Goal: Information Seeking & Learning: Check status

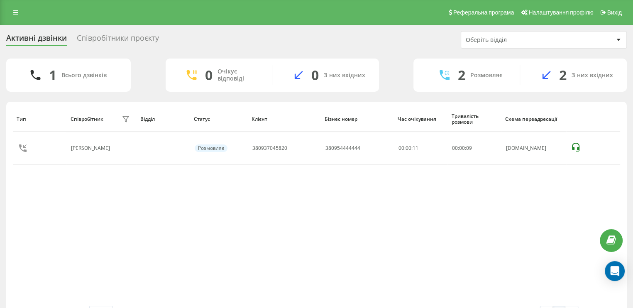
click at [39, 36] on div "Активні дзвінки" at bounding box center [36, 40] width 61 height 13
click at [120, 34] on div "Співробітники проєкту" at bounding box center [118, 40] width 82 height 13
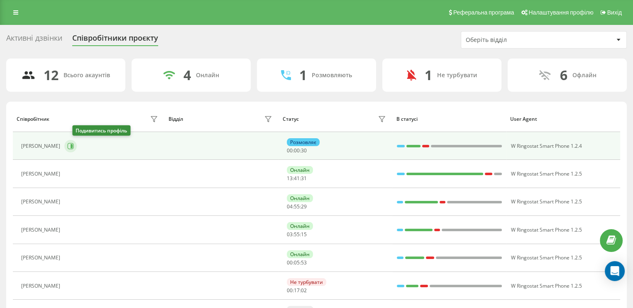
click at [74, 144] on icon at bounding box center [70, 146] width 7 height 7
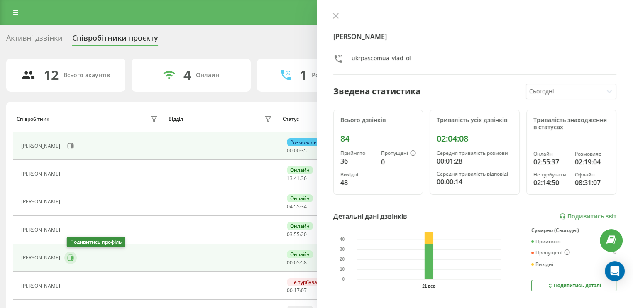
click at [71, 256] on icon at bounding box center [70, 257] width 7 height 7
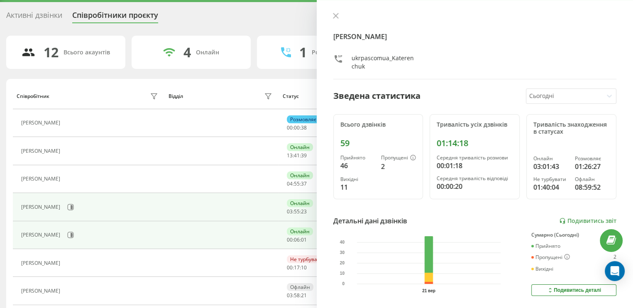
scroll to position [42, 0]
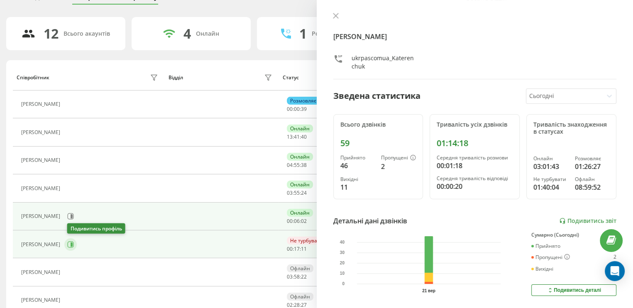
click at [75, 239] on button at bounding box center [70, 244] width 12 height 12
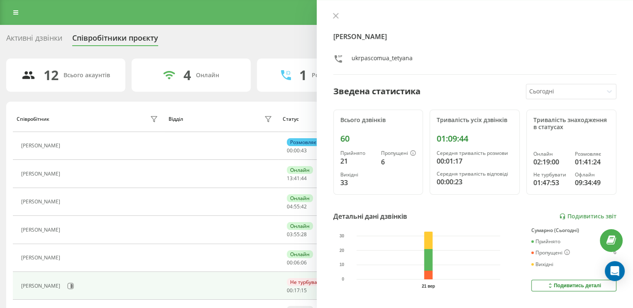
click at [43, 37] on div "Активні дзвінки" at bounding box center [34, 40] width 56 height 13
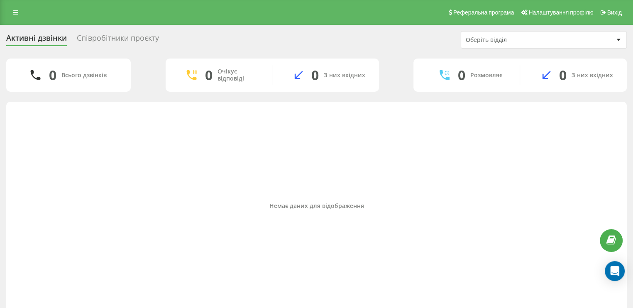
click at [130, 37] on div "Співробітники проєкту" at bounding box center [118, 40] width 82 height 13
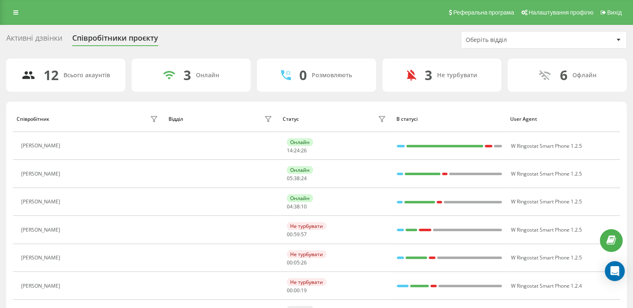
click at [53, 39] on div "Активні дзвінки" at bounding box center [34, 40] width 56 height 13
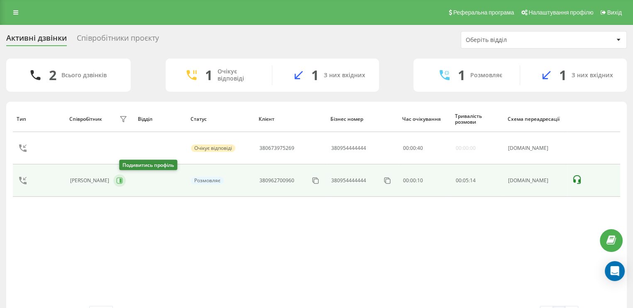
click at [123, 182] on icon at bounding box center [119, 180] width 7 height 7
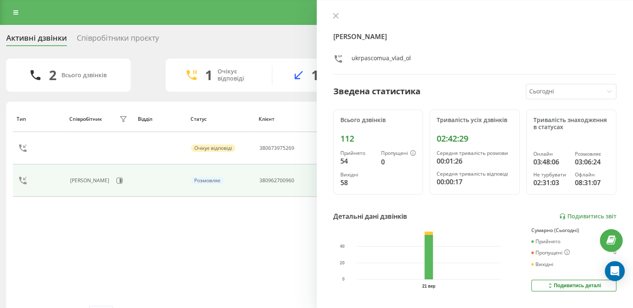
click at [120, 35] on div "Співробітники проєкту" at bounding box center [118, 40] width 82 height 13
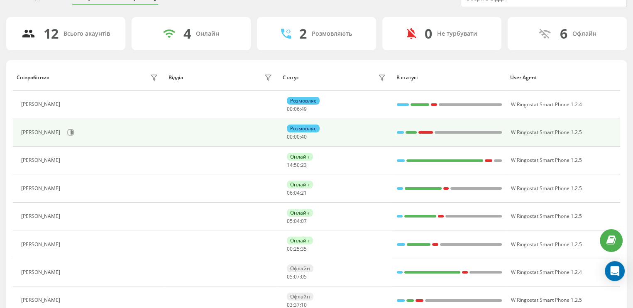
scroll to position [83, 0]
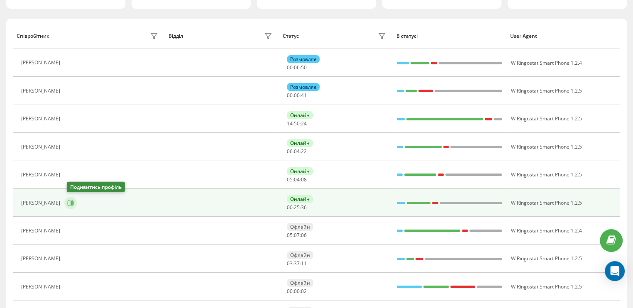
click at [73, 201] on icon at bounding box center [72, 203] width 2 height 4
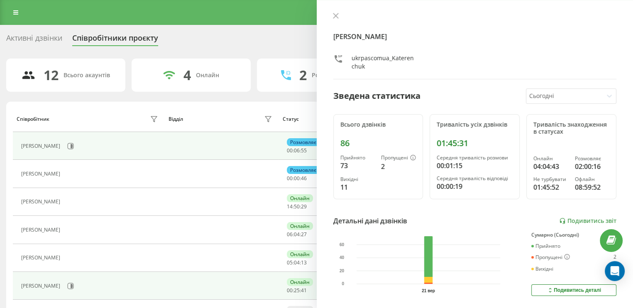
click at [53, 38] on div "Активні дзвінки" at bounding box center [34, 40] width 56 height 13
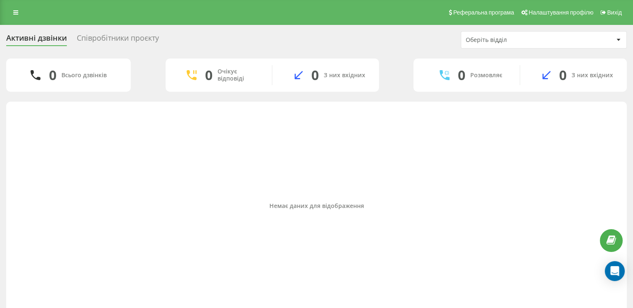
click at [130, 36] on div "Співробітники проєкту" at bounding box center [118, 40] width 82 height 13
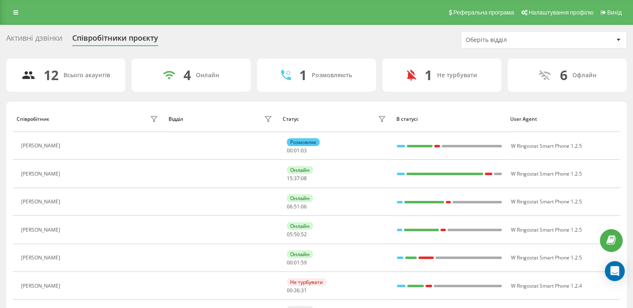
click at [54, 39] on div "Активні дзвінки" at bounding box center [34, 40] width 56 height 13
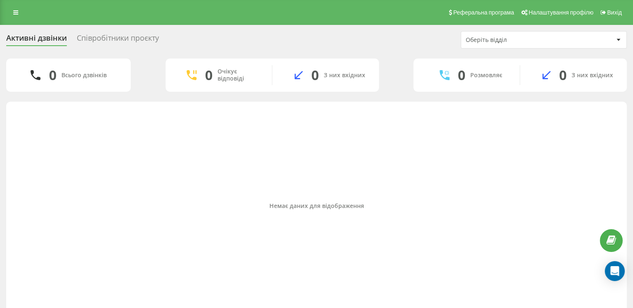
click at [133, 40] on div "Співробітники проєкту" at bounding box center [118, 40] width 82 height 13
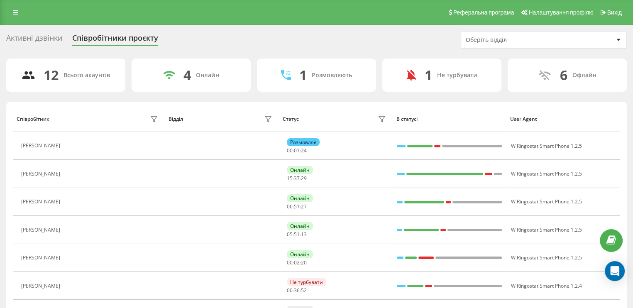
click at [50, 37] on div "Активні дзвінки" at bounding box center [34, 40] width 56 height 13
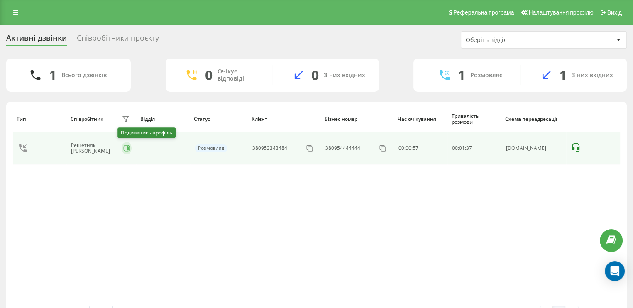
click at [123, 147] on icon at bounding box center [126, 148] width 7 height 7
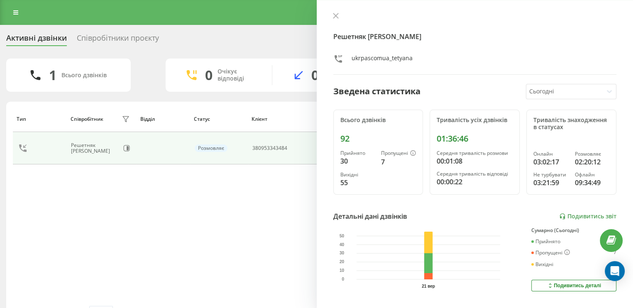
click at [114, 37] on div "Співробітники проєкту" at bounding box center [118, 40] width 82 height 13
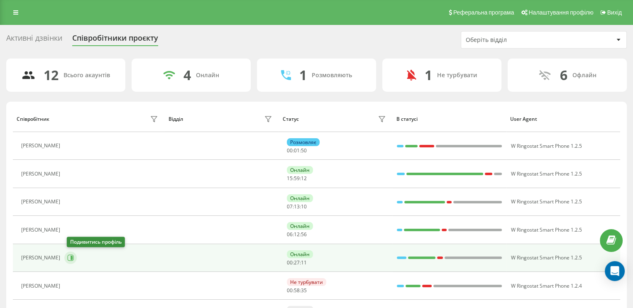
click at [73, 256] on icon at bounding box center [72, 258] width 2 height 4
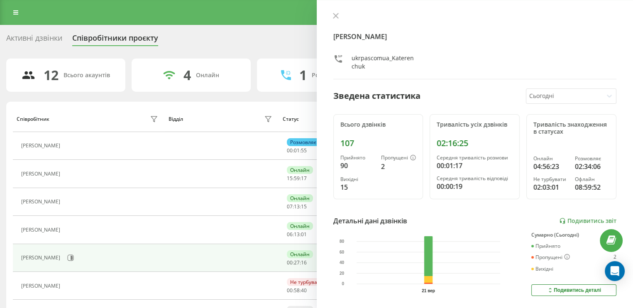
click at [46, 42] on div "Активні дзвінки" at bounding box center [34, 40] width 56 height 13
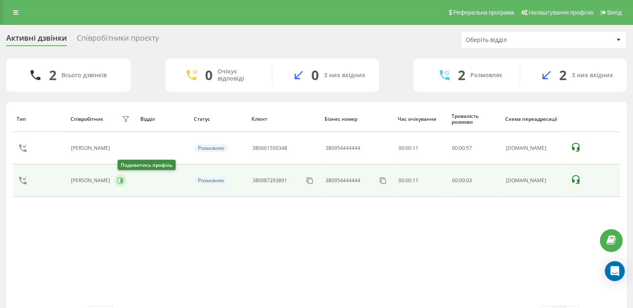
click at [124, 178] on icon at bounding box center [120, 181] width 6 height 6
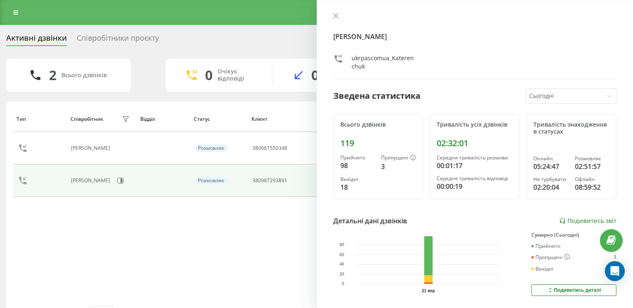
click at [230, 33] on div "Активні дзвінки Співробітники проєкту Оберіть відділ" at bounding box center [316, 39] width 620 height 17
click at [339, 14] on button at bounding box center [335, 16] width 11 height 8
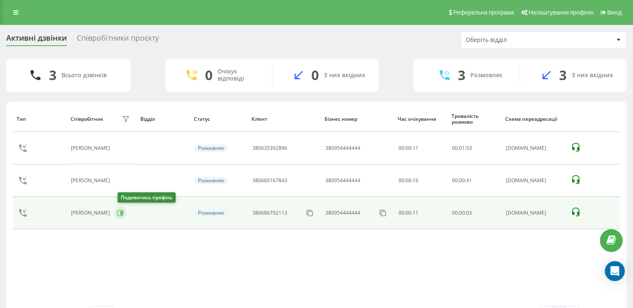
click at [122, 213] on icon at bounding box center [121, 213] width 2 height 4
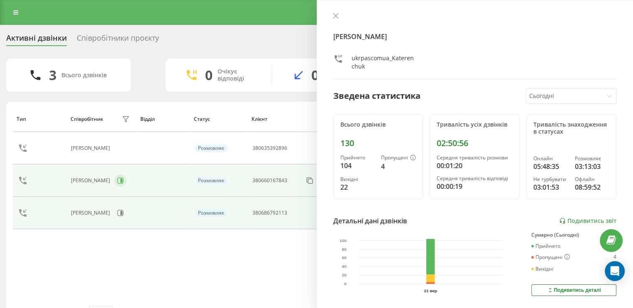
click at [127, 178] on button at bounding box center [120, 180] width 12 height 12
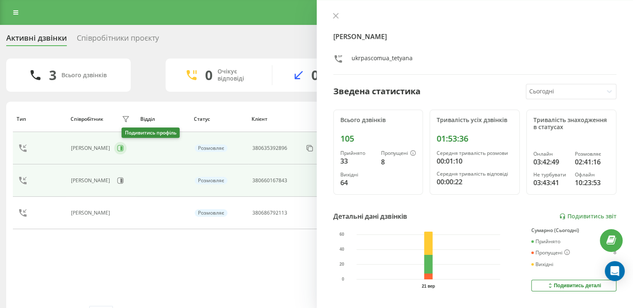
click at [124, 149] on icon at bounding box center [120, 148] width 7 height 7
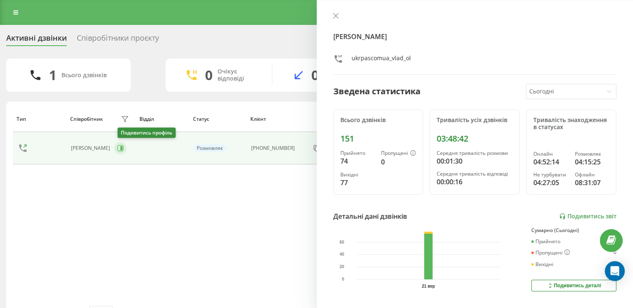
click at [123, 149] on icon at bounding box center [120, 148] width 7 height 7
click at [335, 15] on icon at bounding box center [335, 15] width 5 height 5
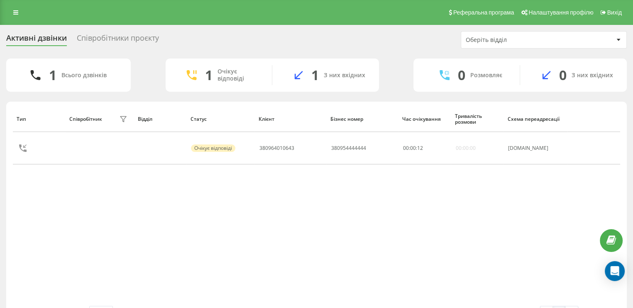
click at [469, 198] on div "Тип Співробітник фільтру Відділ Статус Клієнт Бізнес номер Час очікування Трива…" at bounding box center [316, 206] width 607 height 200
drag, startPoint x: 446, startPoint y: 188, endPoint x: 455, endPoint y: 183, distance: 10.0
click at [447, 188] on div "Тип Співробітник фільтру Відділ Статус Клієнт Бізнес номер Час очікування Трива…" at bounding box center [316, 206] width 607 height 200
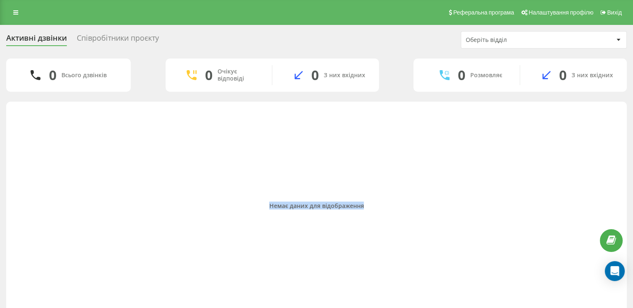
drag, startPoint x: 268, startPoint y: 210, endPoint x: 398, endPoint y: 205, distance: 130.4
click at [398, 205] on div "Немає даних для відображення" at bounding box center [316, 206] width 607 height 200
click at [398, 205] on div "Немає даних для відображення" at bounding box center [316, 206] width 607 height 7
drag, startPoint x: 256, startPoint y: 206, endPoint x: 380, endPoint y: 205, distance: 124.5
click at [380, 205] on div "Немає даних для відображення" at bounding box center [316, 206] width 607 height 7
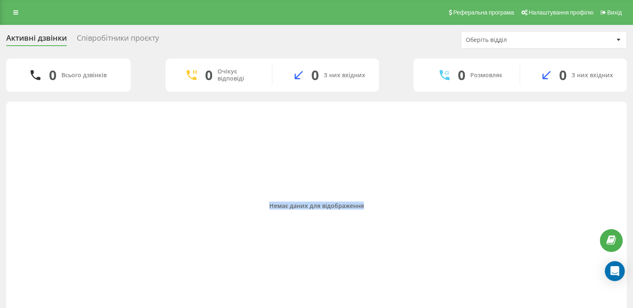
click at [378, 205] on div "Немає даних для відображення" at bounding box center [316, 206] width 607 height 7
click at [349, 206] on div "Немає даних для відображення" at bounding box center [316, 206] width 607 height 7
click at [130, 35] on div "Співробітники проєкту" at bounding box center [118, 40] width 82 height 13
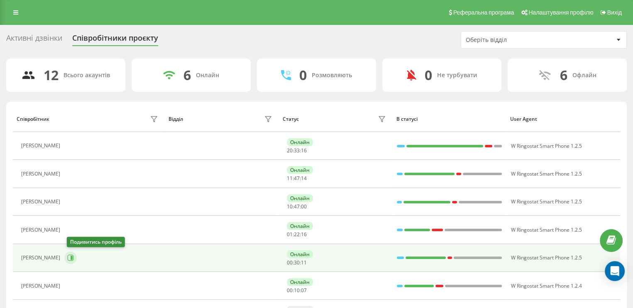
click at [77, 256] on button at bounding box center [70, 258] width 12 height 12
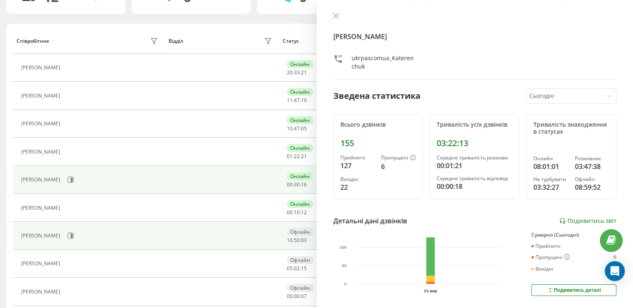
scroll to position [83, 0]
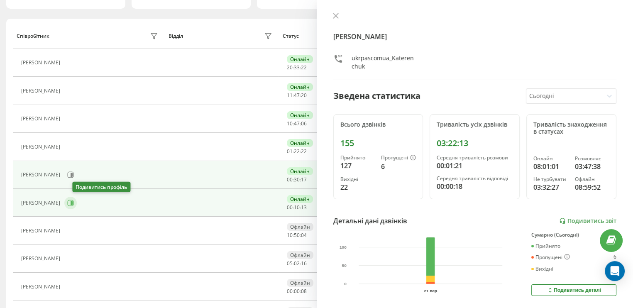
click at [74, 203] on icon at bounding box center [70, 203] width 7 height 7
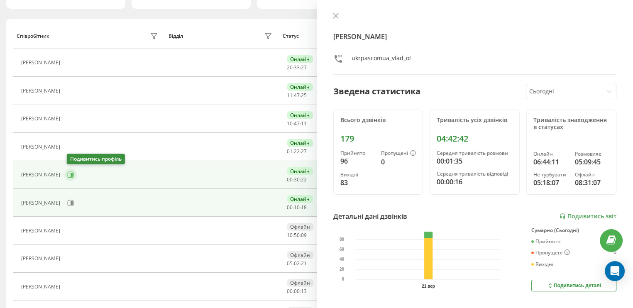
click at [73, 176] on icon at bounding box center [72, 175] width 2 height 4
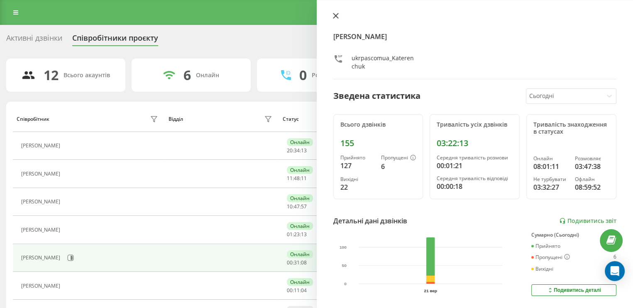
click at [335, 17] on icon at bounding box center [336, 16] width 6 height 6
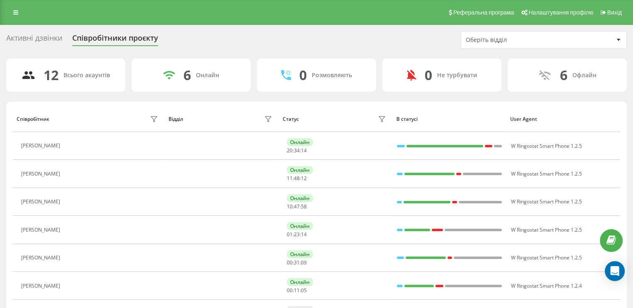
click at [49, 44] on div "Активні дзвінки" at bounding box center [34, 40] width 56 height 13
